Goal: Task Accomplishment & Management: Complete application form

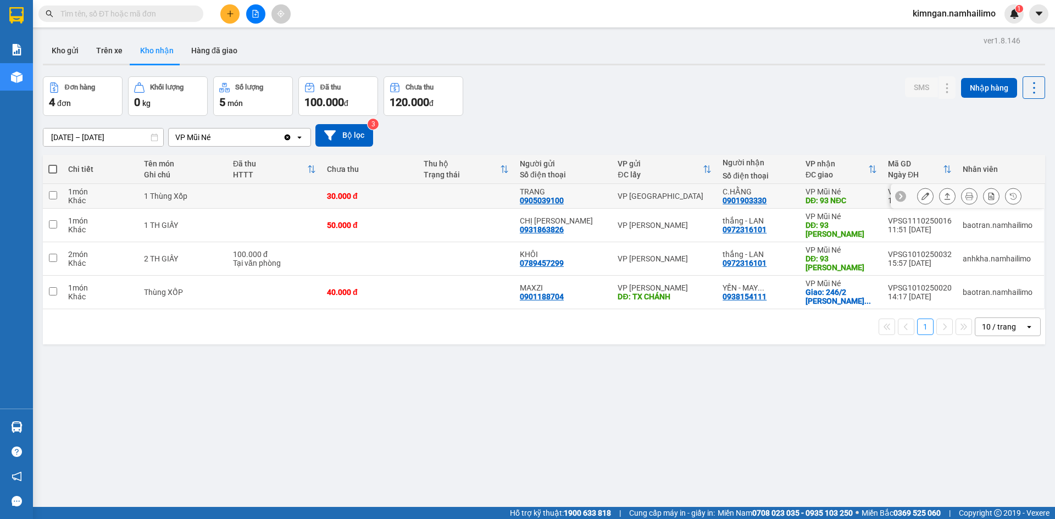
click at [917, 202] on div at bounding box center [925, 196] width 16 height 16
click at [918, 201] on button at bounding box center [925, 196] width 15 height 19
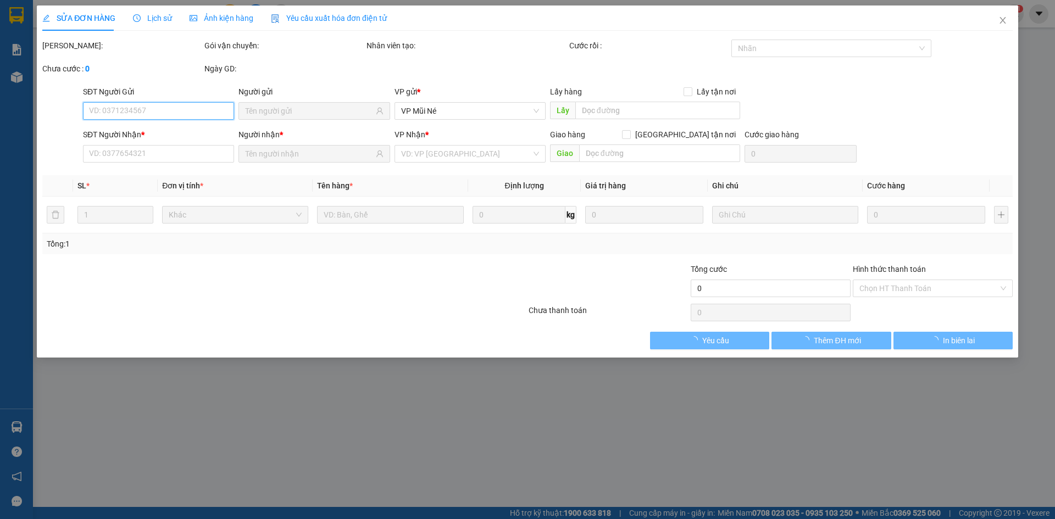
type input "0905039100"
type input "TRANG"
type input "0901903330"
type input "C.HẰNG"
type input "93 NĐC"
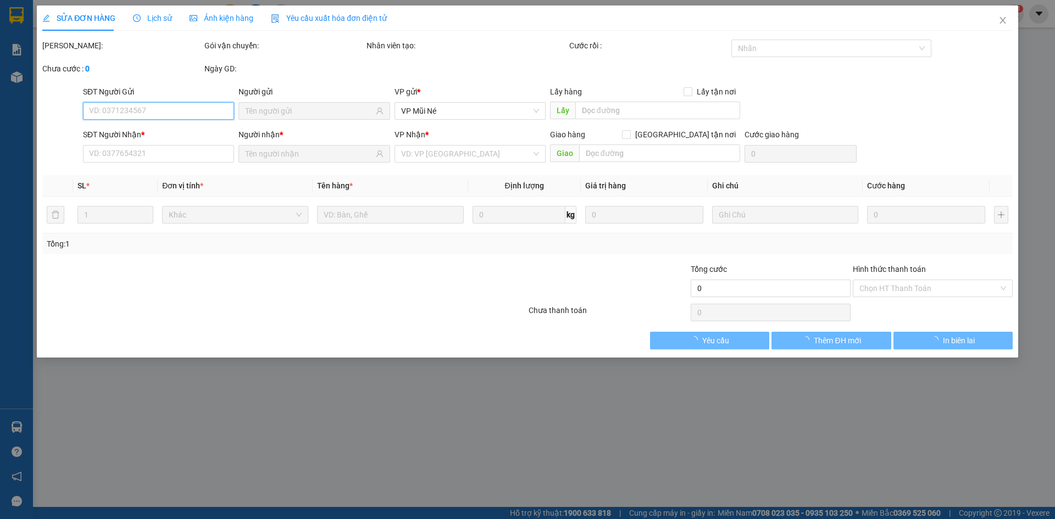
type input "30.000"
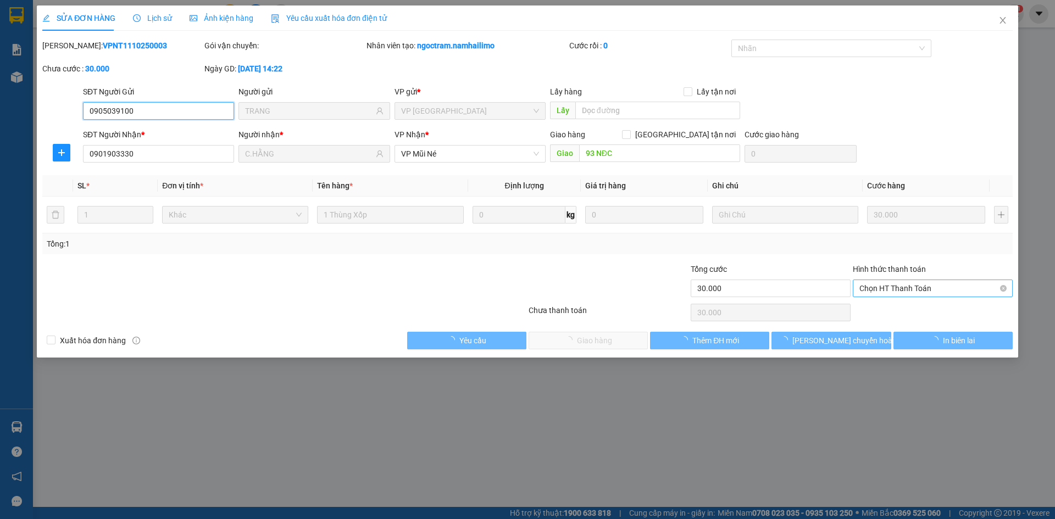
click at [908, 291] on span "Chọn HT Thanh Toán" at bounding box center [932, 288] width 147 height 16
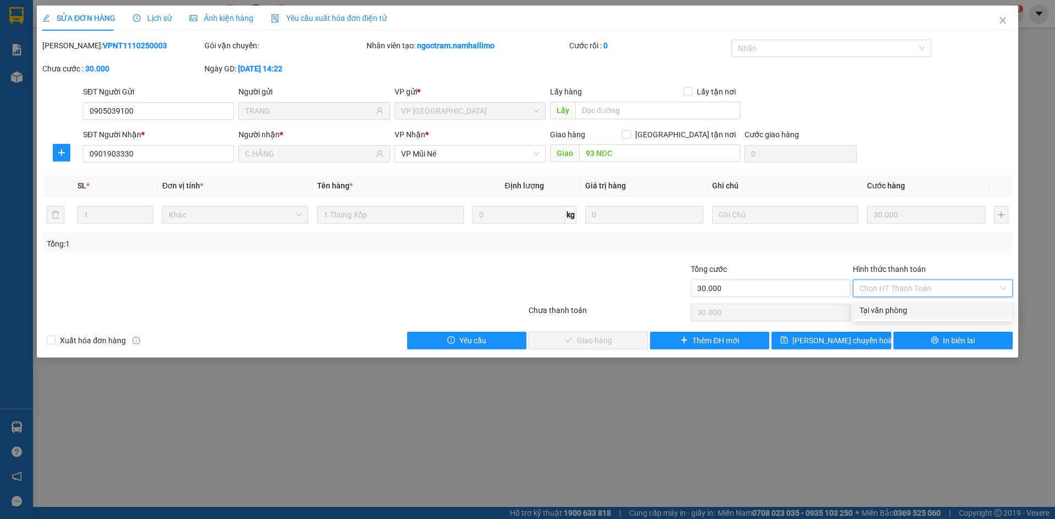
click at [900, 318] on div "Tại văn phòng" at bounding box center [933, 311] width 160 height 18
type input "0"
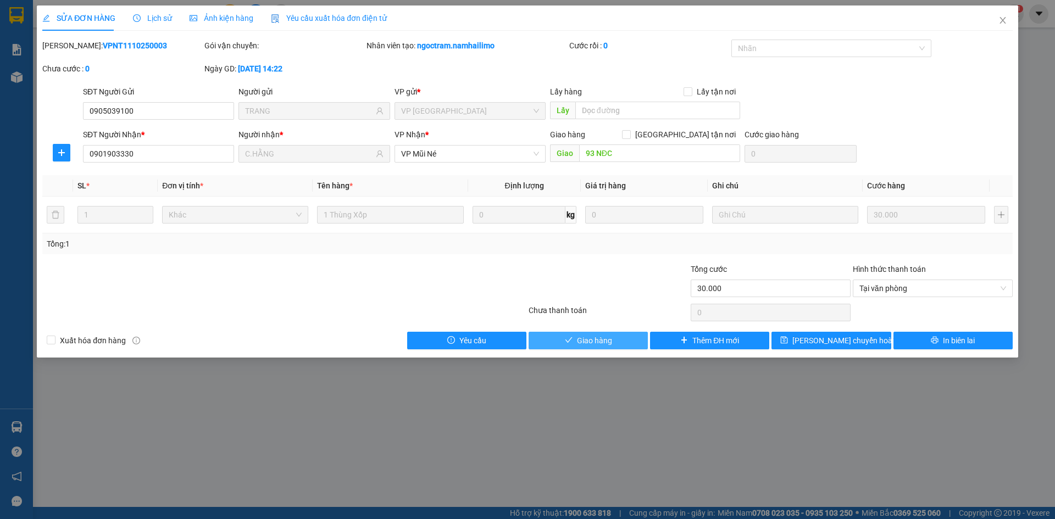
click at [609, 335] on span "Giao hàng" at bounding box center [594, 341] width 35 height 12
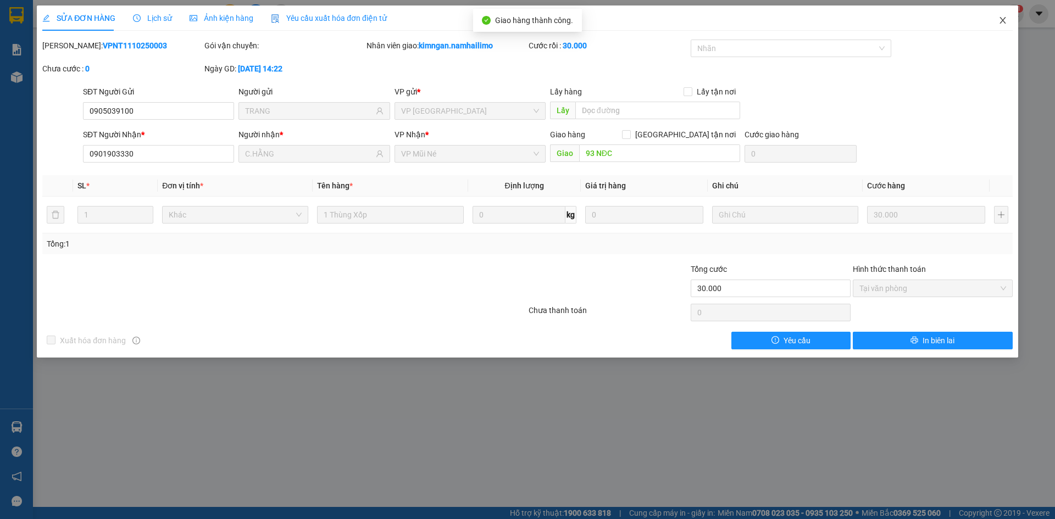
click at [1005, 15] on span "Close" at bounding box center [1002, 20] width 31 height 31
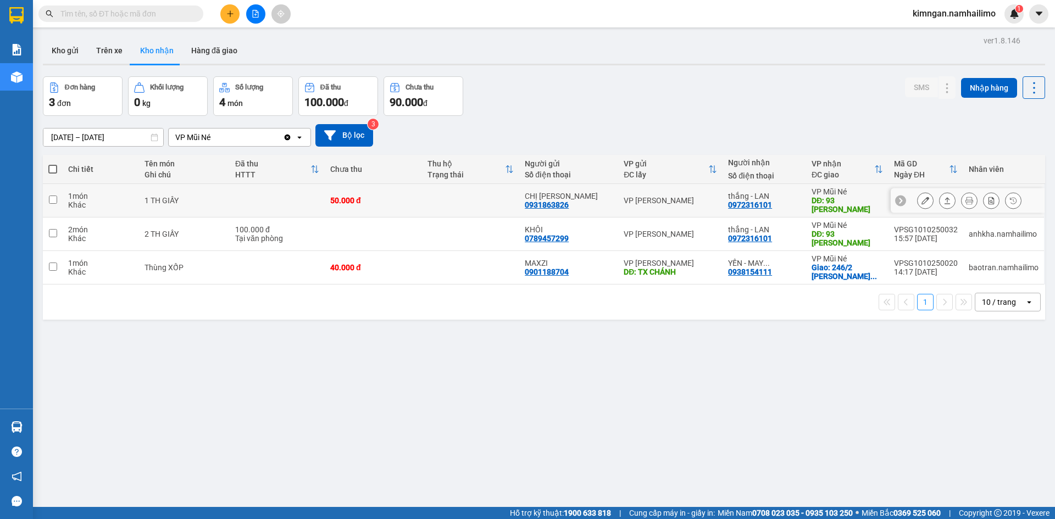
click at [918, 201] on button at bounding box center [925, 200] width 15 height 19
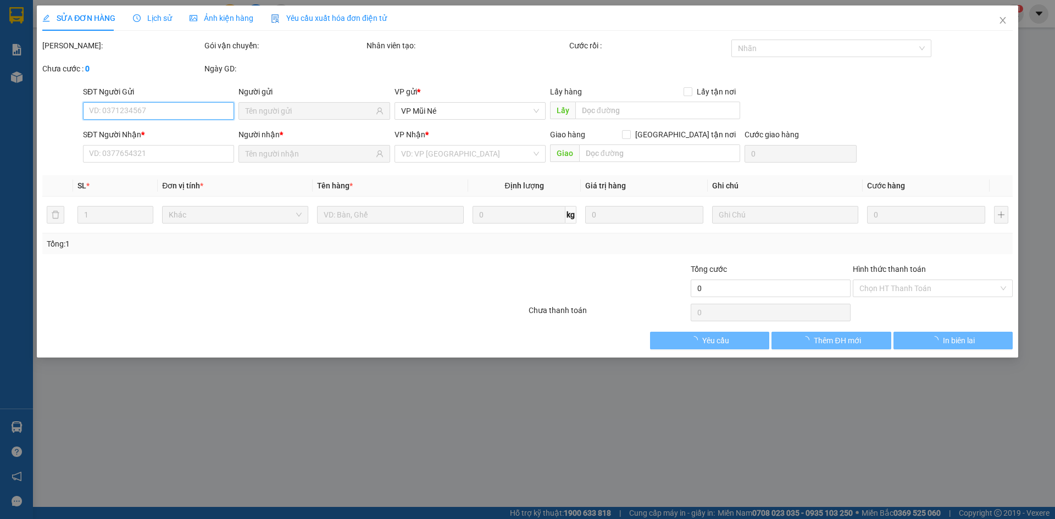
type input "0931863826"
type input "CHỊ [PERSON_NAME]"
type input "0972316101"
type input "thắng - LAN"
type input "93 [PERSON_NAME]"
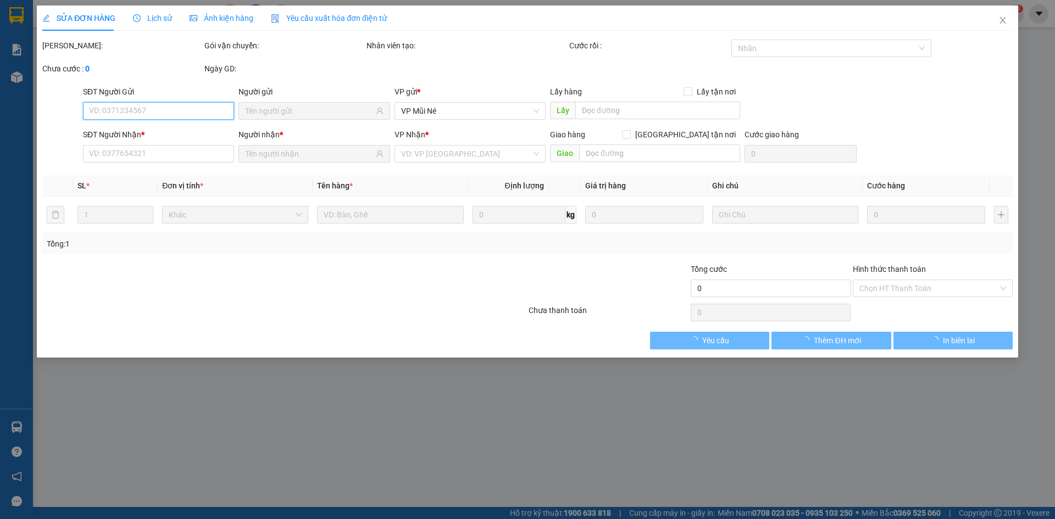
type input "50.000"
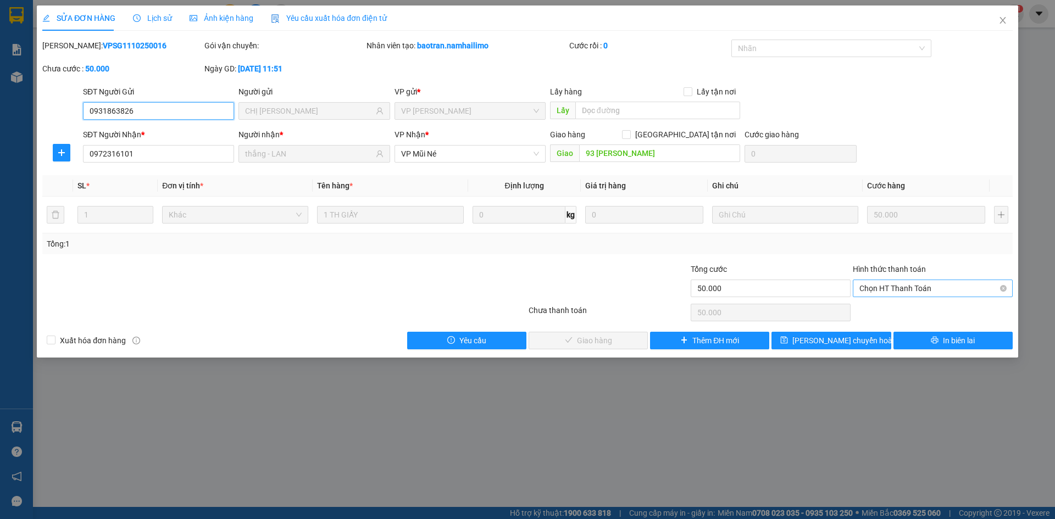
click at [972, 285] on span "Chọn HT Thanh Toán" at bounding box center [932, 288] width 147 height 16
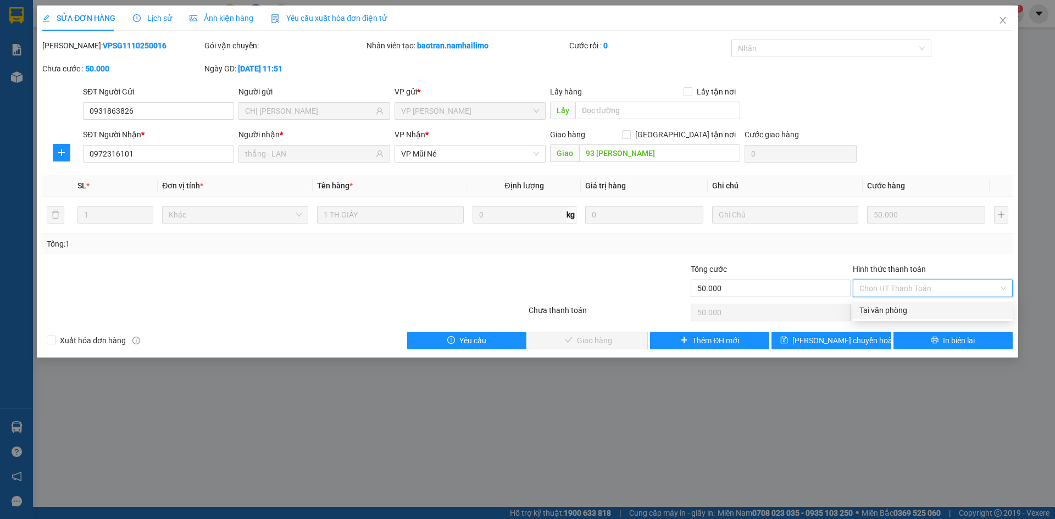
click at [926, 312] on div "Tại văn phòng" at bounding box center [932, 310] width 147 height 12
type input "0"
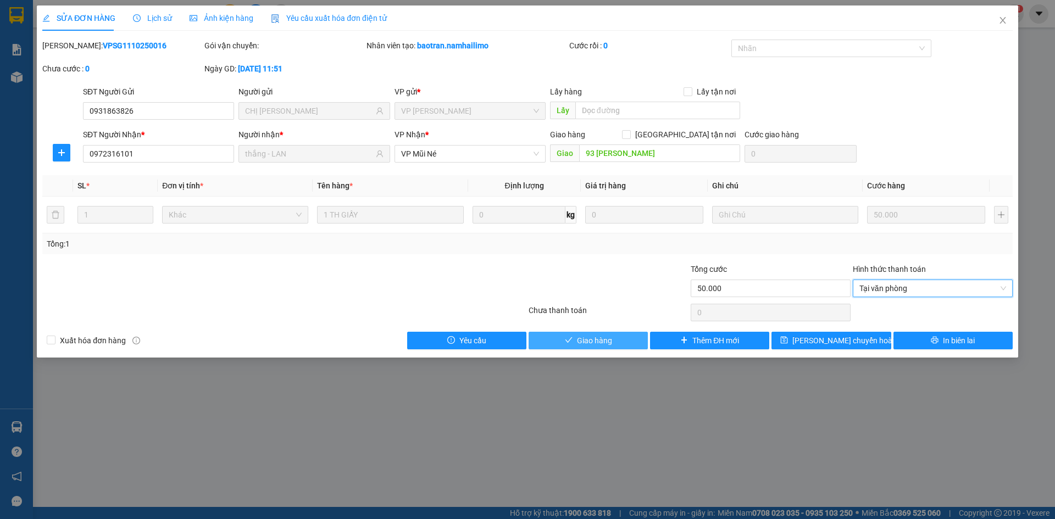
click at [571, 345] on span "check" at bounding box center [569, 340] width 8 height 9
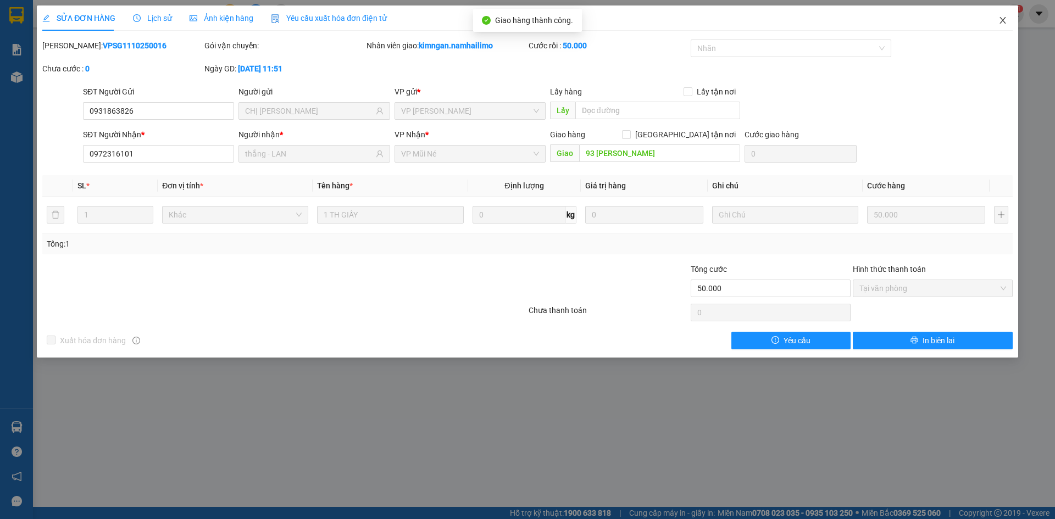
click at [987, 25] on span "Close" at bounding box center [1002, 20] width 31 height 31
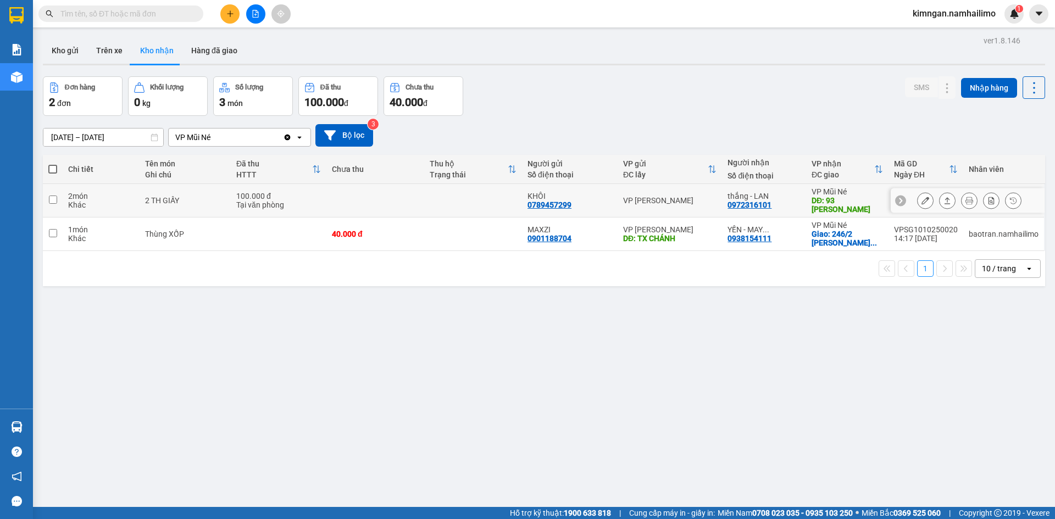
click at [922, 202] on icon at bounding box center [926, 201] width 8 height 8
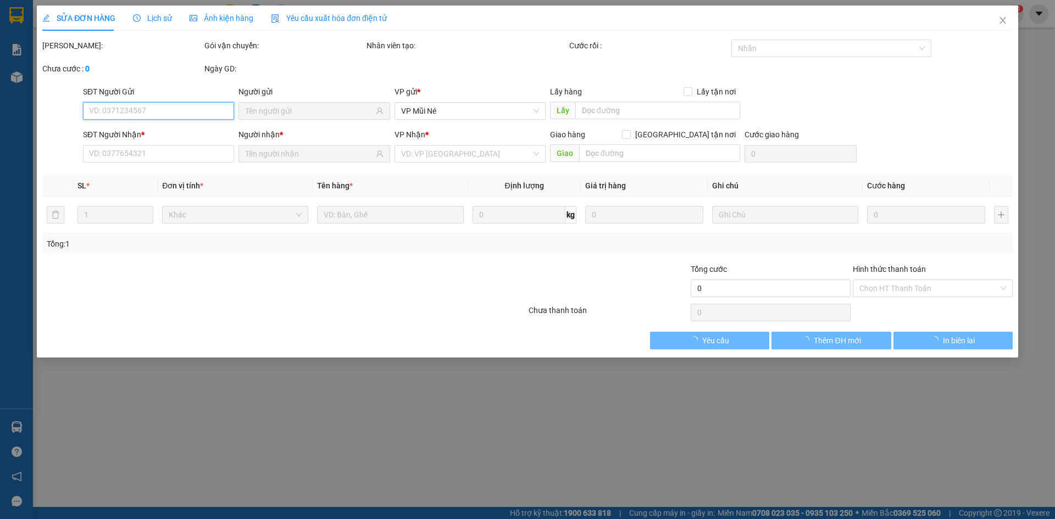
type input "0789457299"
type input "KHÔI"
type input "0972316101"
type input "thắng - LAN"
type input "93 [PERSON_NAME]"
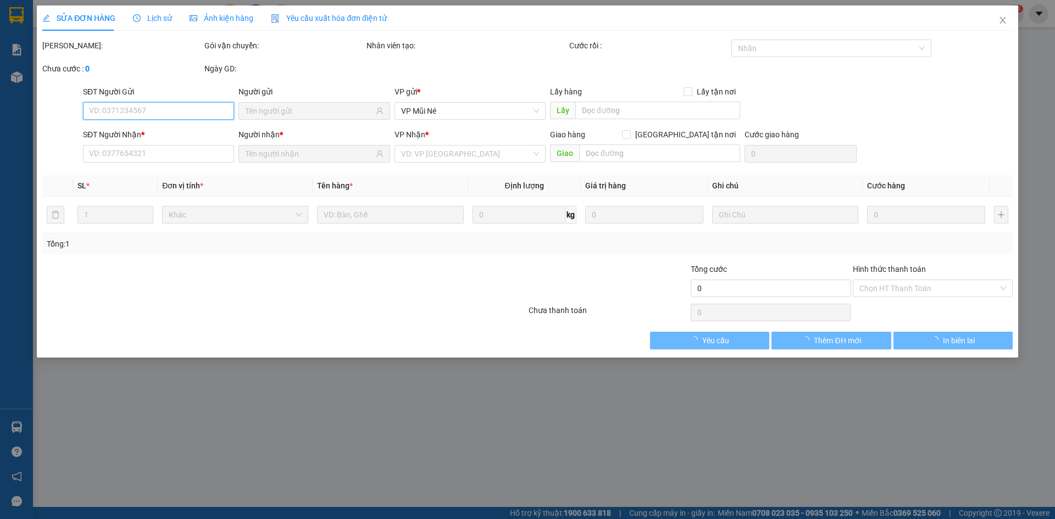
type input "100.000"
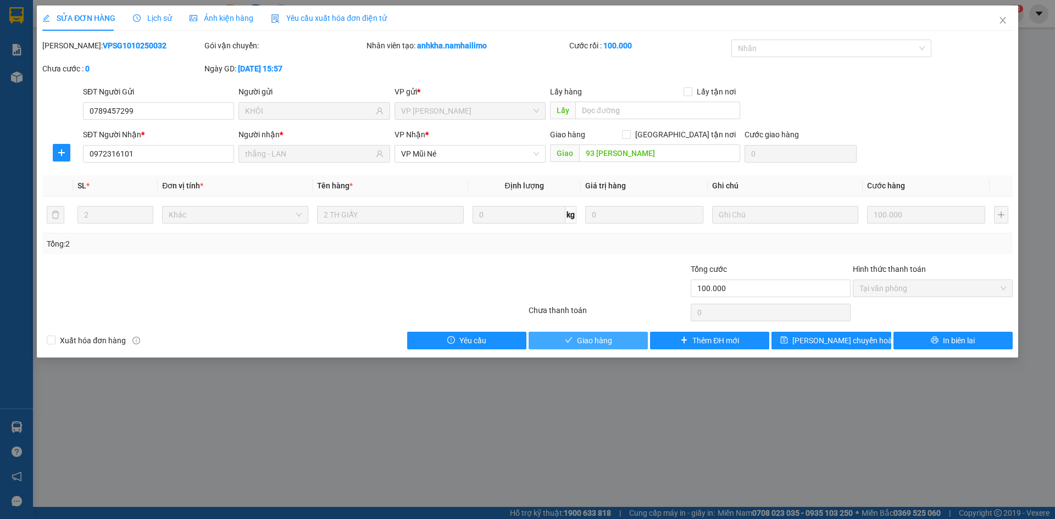
click at [608, 338] on span "Giao hàng" at bounding box center [594, 341] width 35 height 12
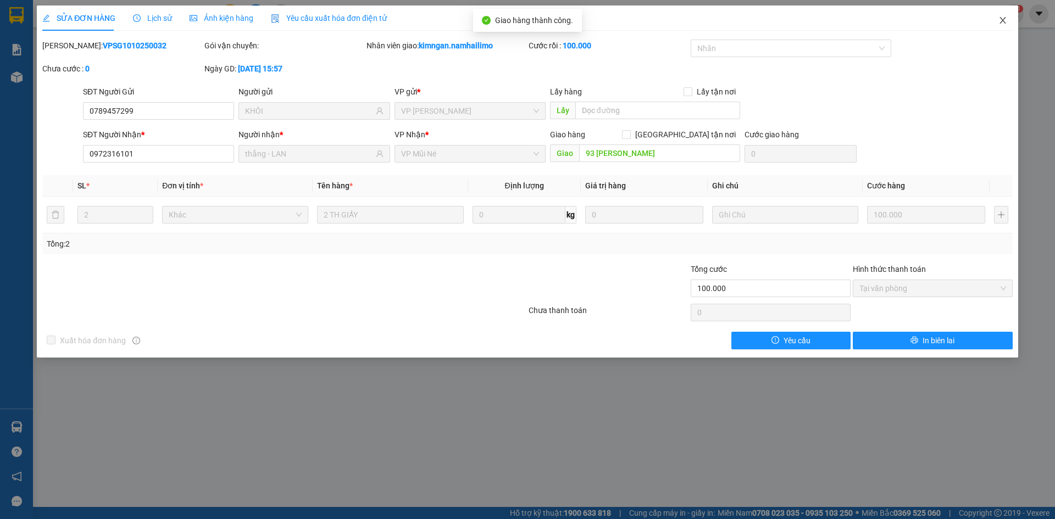
click at [1002, 24] on icon "close" at bounding box center [1002, 20] width 9 height 9
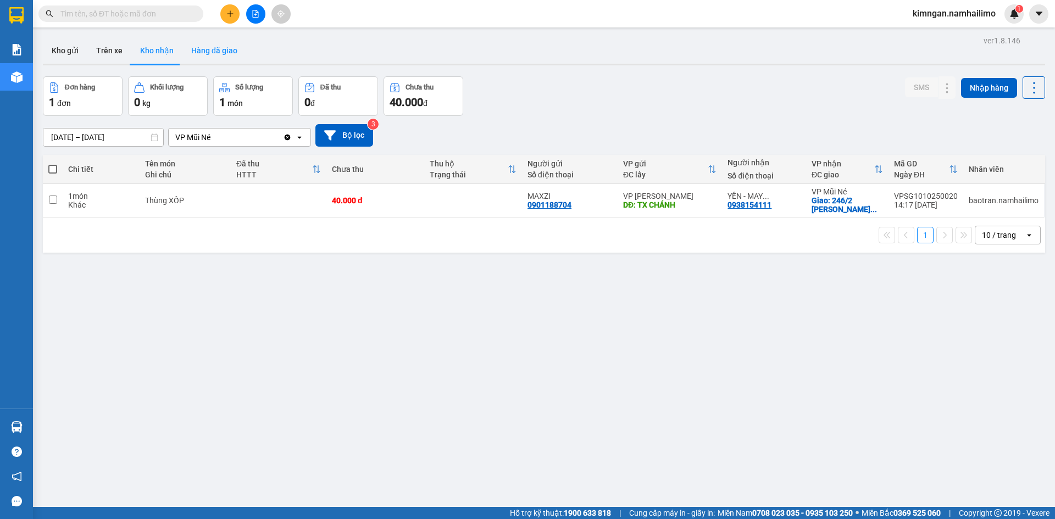
click at [230, 57] on button "Hàng đã giao" at bounding box center [214, 50] width 64 height 26
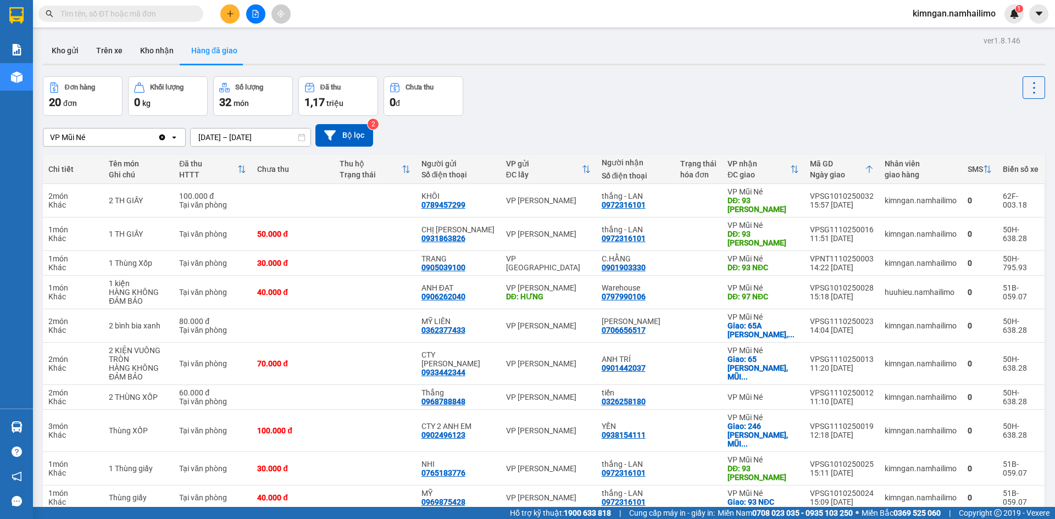
click at [171, 66] on div "ver 1.8.146 Kho gửi Trên xe Kho nhận Hàng đã giao Đơn hàng 20 đơn Khối lượng 0 …" at bounding box center [543, 292] width 1011 height 519
click at [74, 53] on button "Kho gửi" at bounding box center [65, 50] width 45 height 26
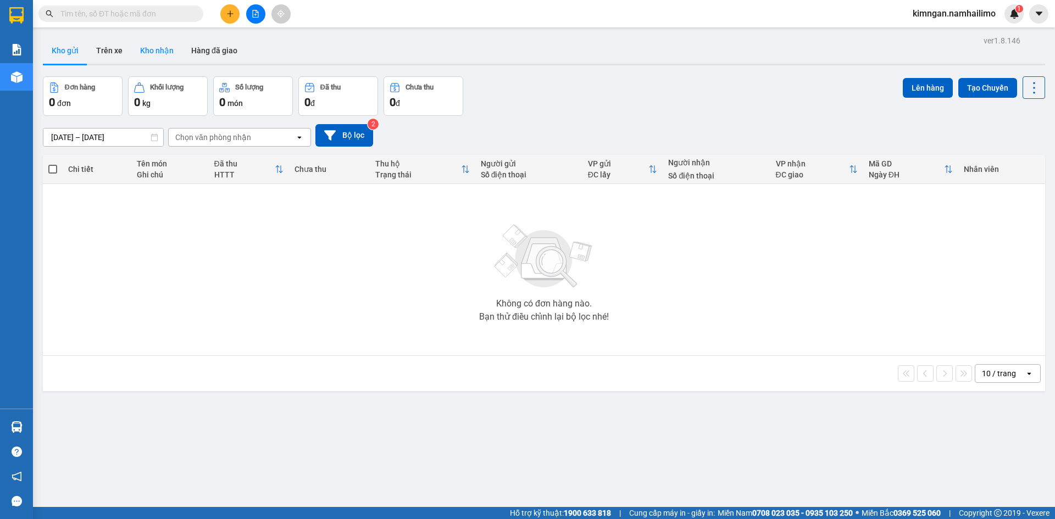
click at [161, 52] on button "Kho nhận" at bounding box center [156, 50] width 51 height 26
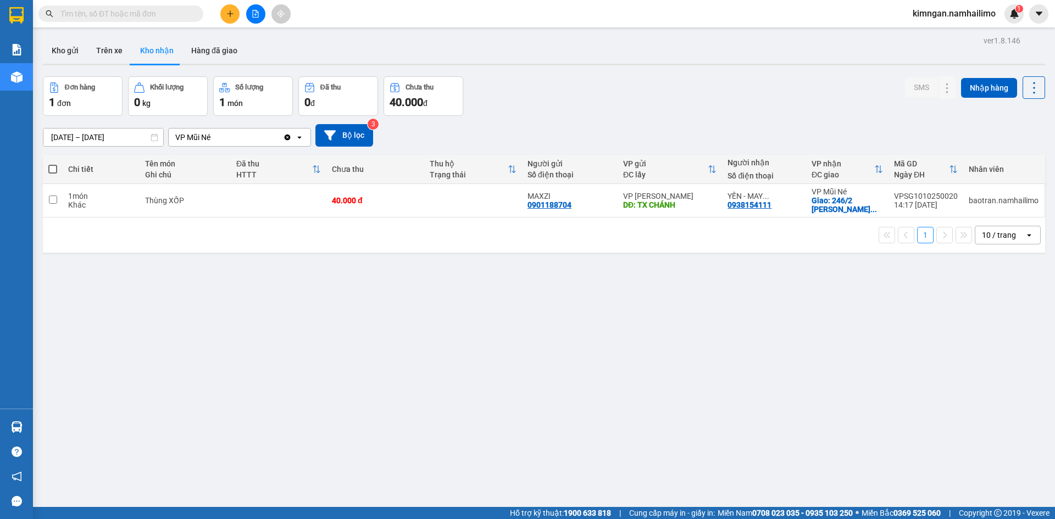
click at [103, 137] on input "[DATE] – [DATE]" at bounding box center [103, 138] width 120 height 18
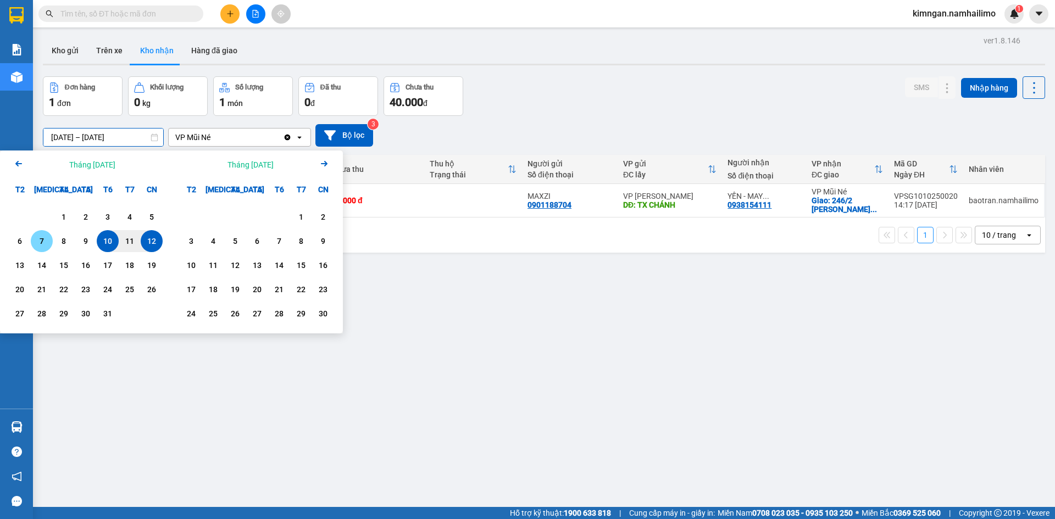
drag, startPoint x: 42, startPoint y: 247, endPoint x: 103, endPoint y: 249, distance: 61.1
click at [42, 247] on div "7" at bounding box center [41, 241] width 15 height 13
click at [157, 243] on div "12" at bounding box center [151, 241] width 15 height 13
type input "[DATE] – [DATE]"
